Goal: Information Seeking & Learning: Find specific fact

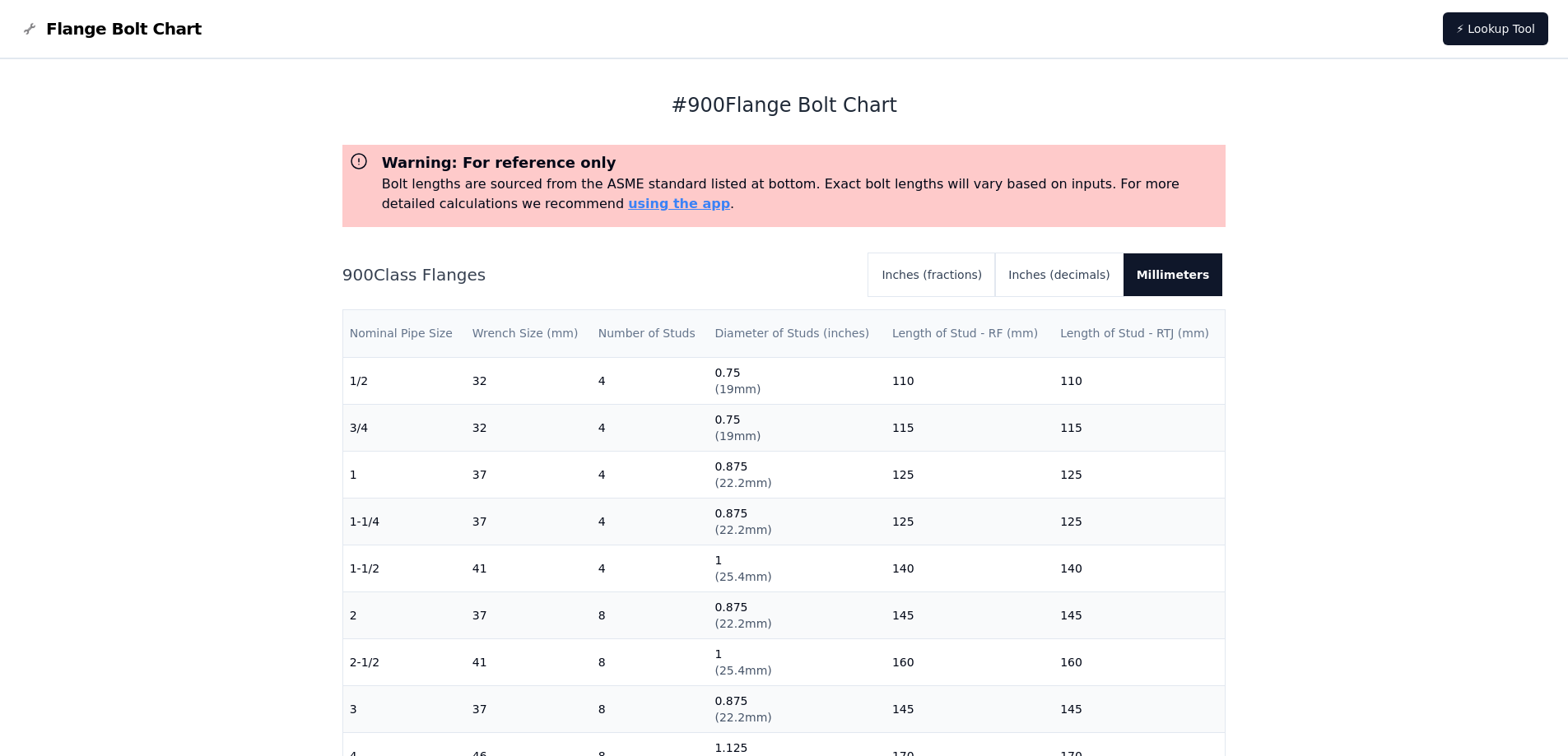
click at [573, 329] on th "Wrench Size (mm)" at bounding box center [529, 334] width 126 height 47
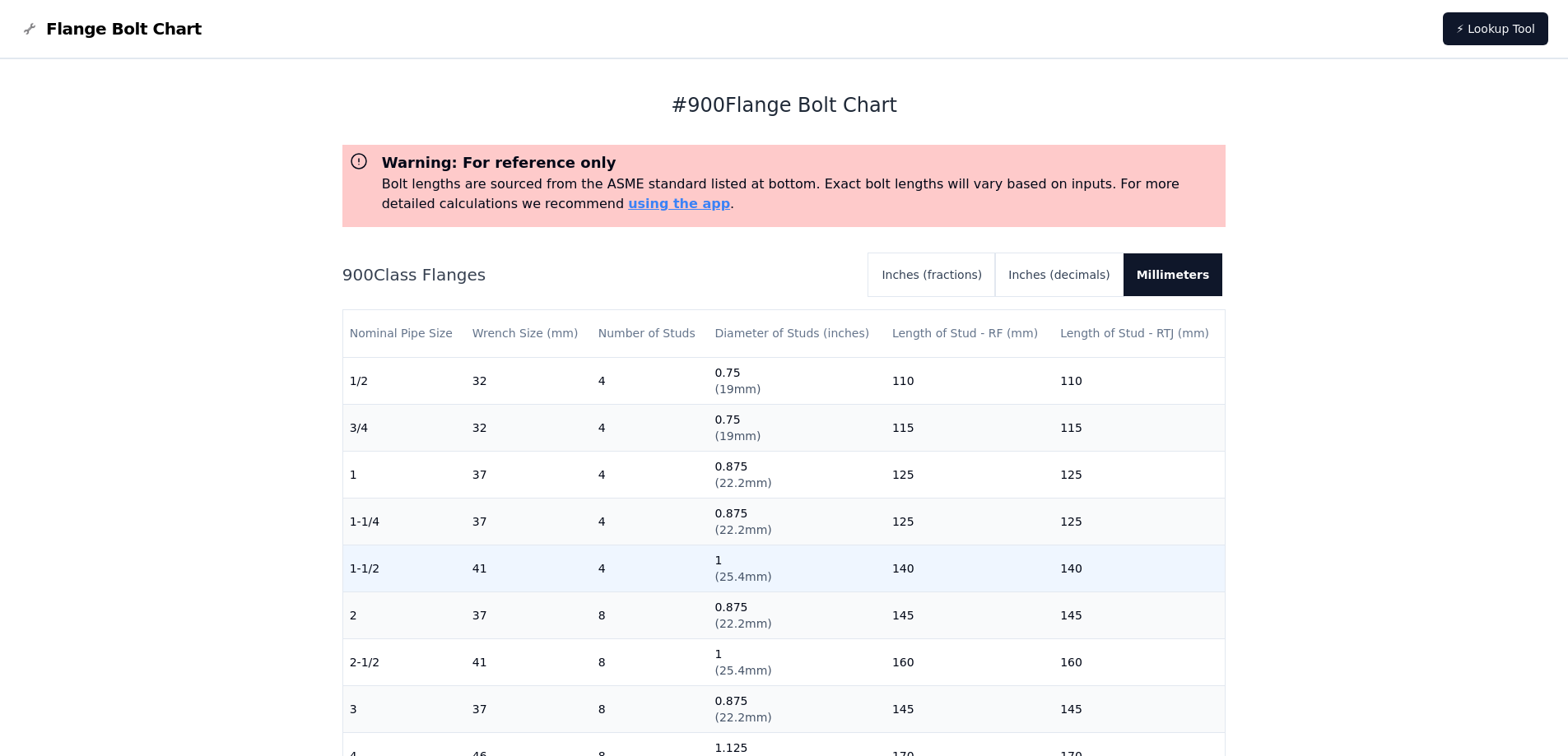
click at [631, 575] on td "4" at bounding box center [650, 568] width 117 height 47
drag, startPoint x: 718, startPoint y: 560, endPoint x: 708, endPoint y: 558, distance: 10.2
click at [708, 558] on td "1 ( 25.4mm )" at bounding box center [797, 568] width 177 height 47
drag, startPoint x: 735, startPoint y: 555, endPoint x: 706, endPoint y: 555, distance: 29.0
click at [708, 555] on td "0.75 ( 19mm )" at bounding box center [797, 568] width 177 height 47
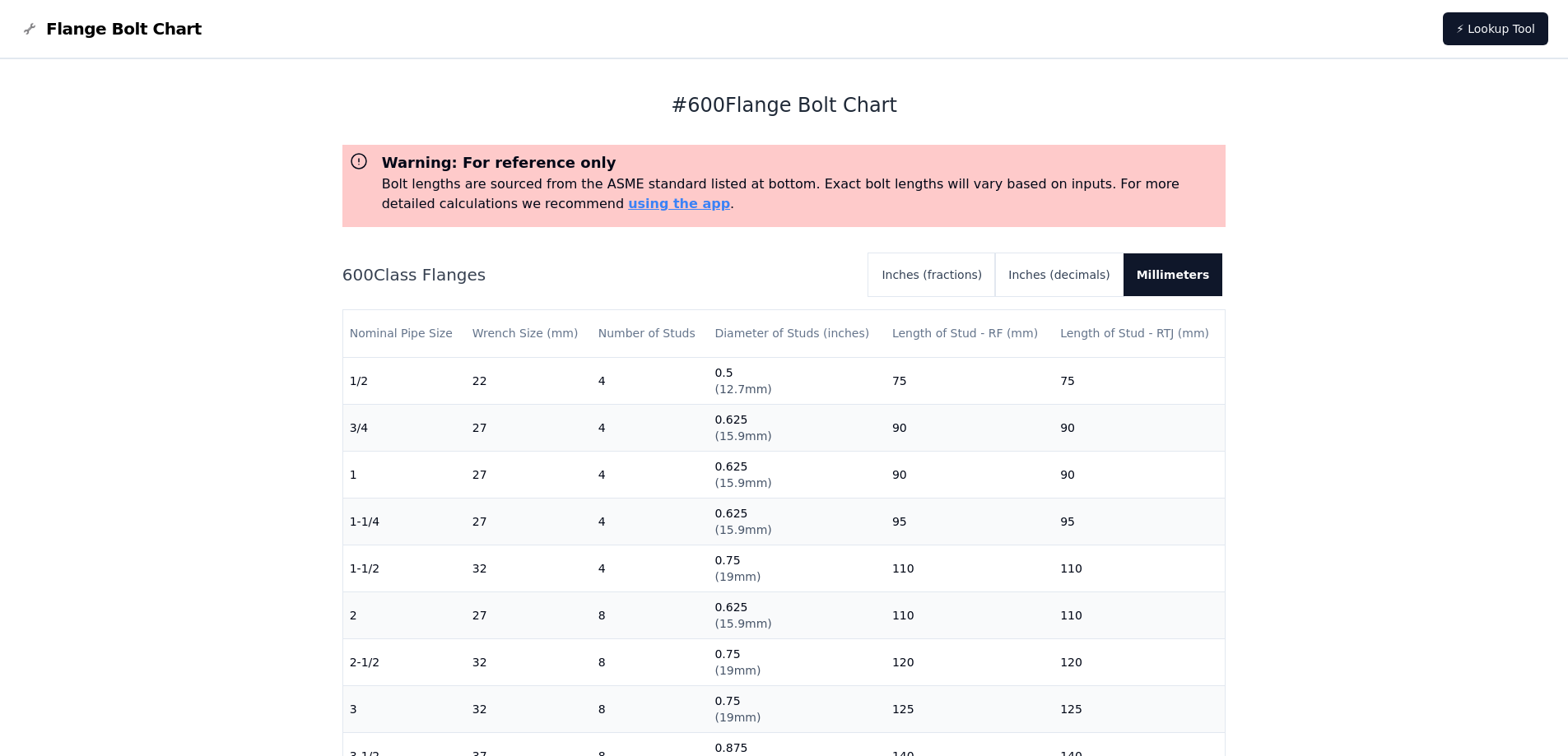
click at [229, 525] on div "# 600 Flange Bolt Chart Warning: For reference only Bolt lengths are sourced fr…" at bounding box center [784, 662] width 1568 height 1205
